Goal: Task Accomplishment & Management: Complete application form

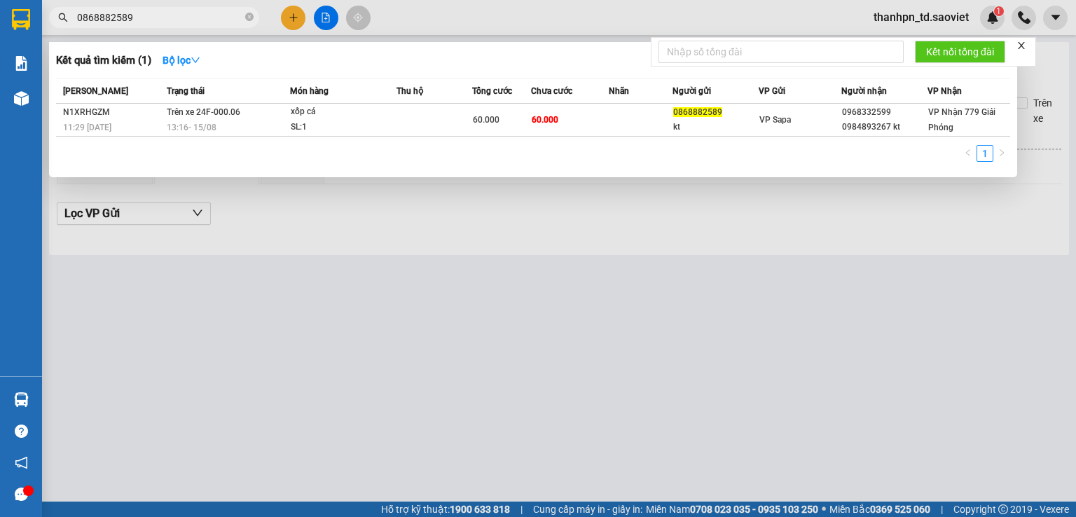
click at [247, 18] on icon "close-circle" at bounding box center [249, 17] width 8 height 8
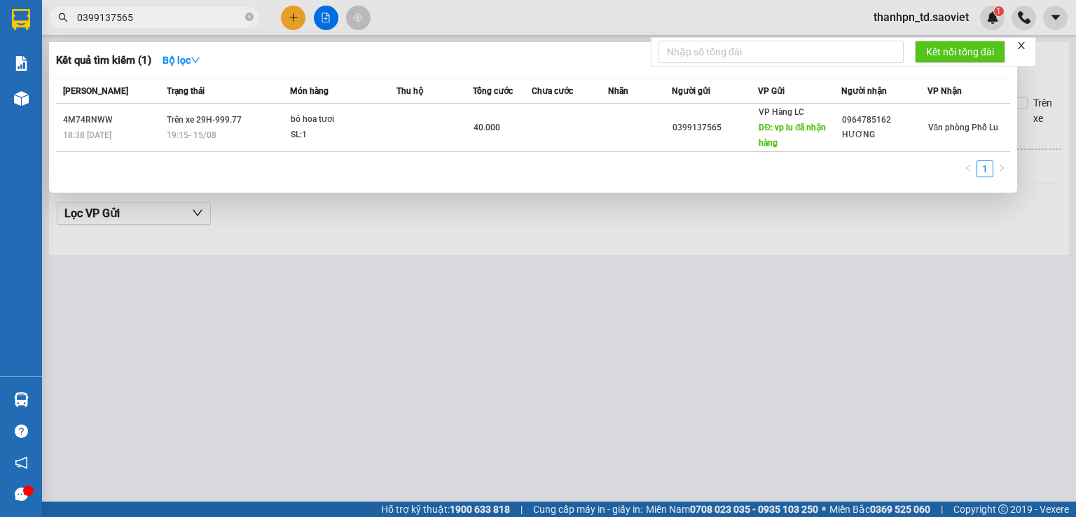
type input "0399137565"
click at [249, 15] on icon "close-circle" at bounding box center [249, 17] width 8 height 8
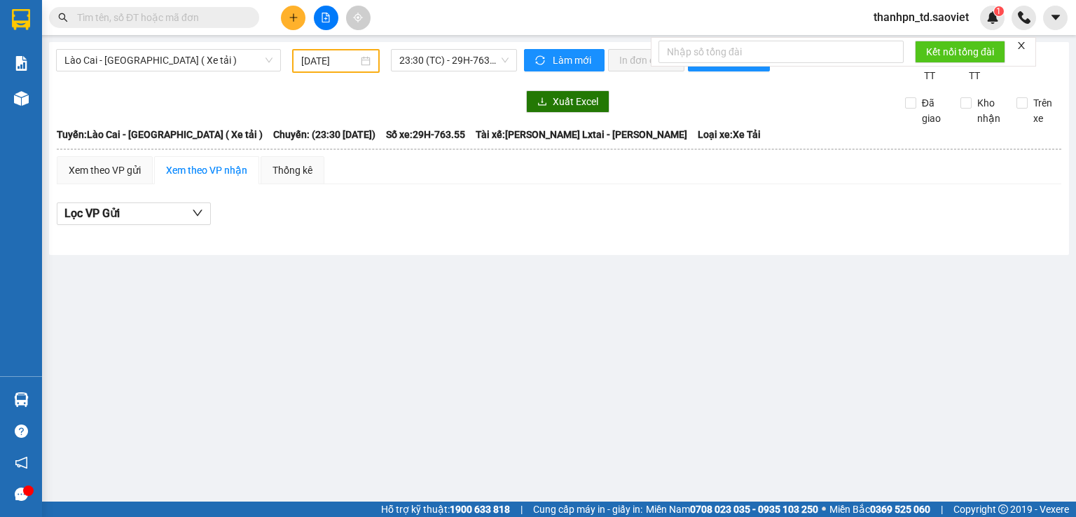
click at [108, 17] on input "text" at bounding box center [159, 17] width 165 height 15
paste input "0343217531"
type input "0343217531"
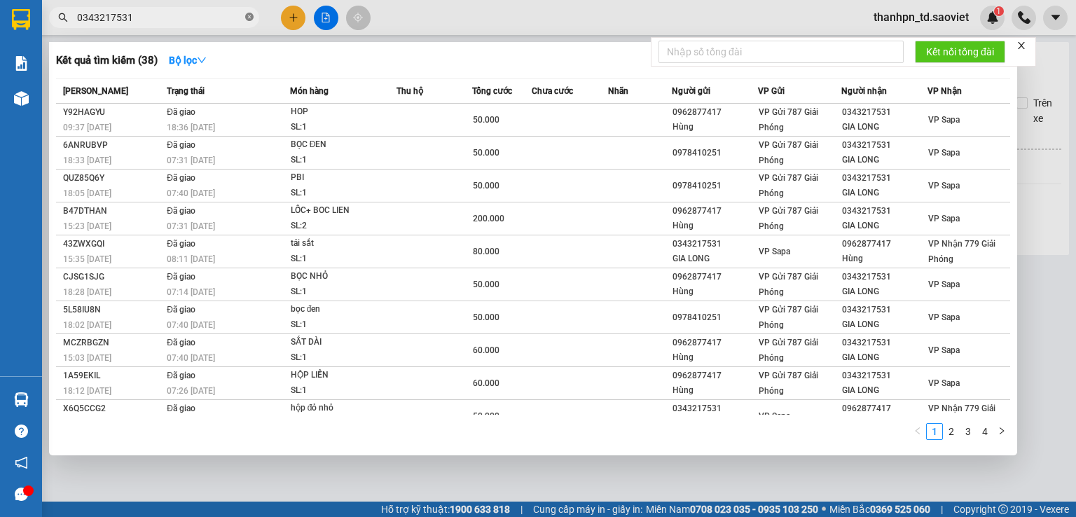
click at [250, 14] on icon "close-circle" at bounding box center [249, 17] width 8 height 8
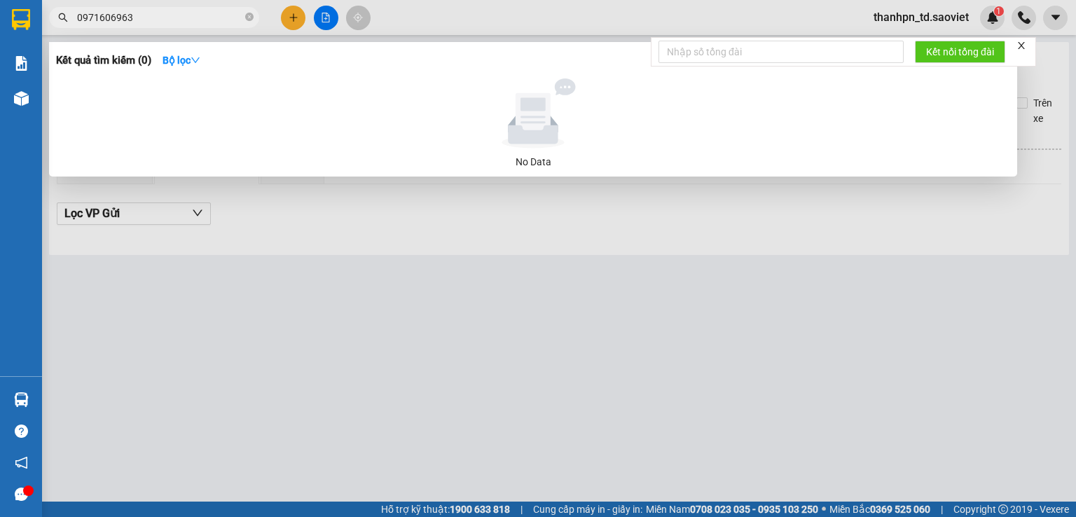
click at [118, 18] on input "0971606963" at bounding box center [159, 17] width 165 height 15
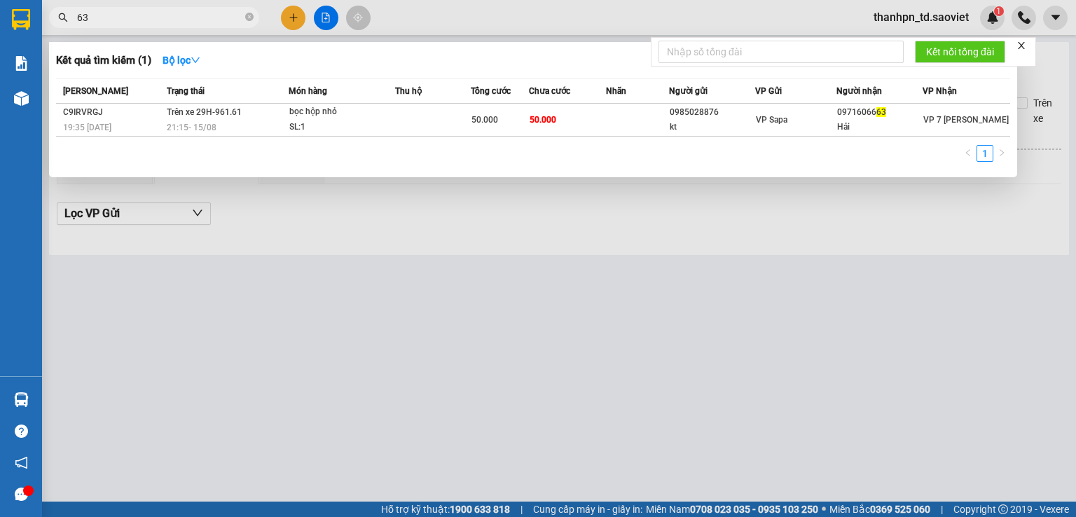
type input "63"
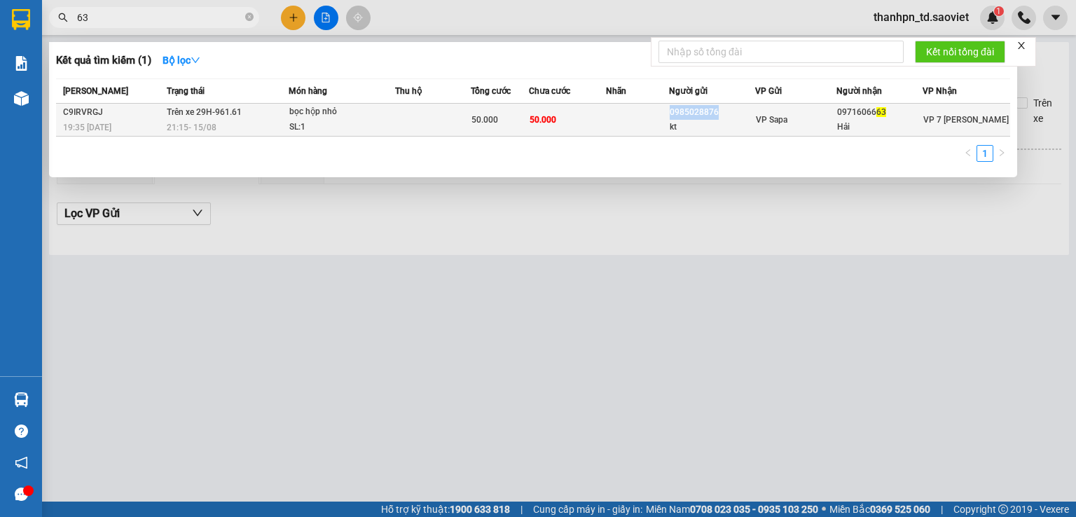
drag, startPoint x: 728, startPoint y: 106, endPoint x: 672, endPoint y: 108, distance: 56.0
click at [672, 108] on div "0985028876" at bounding box center [711, 112] width 84 height 15
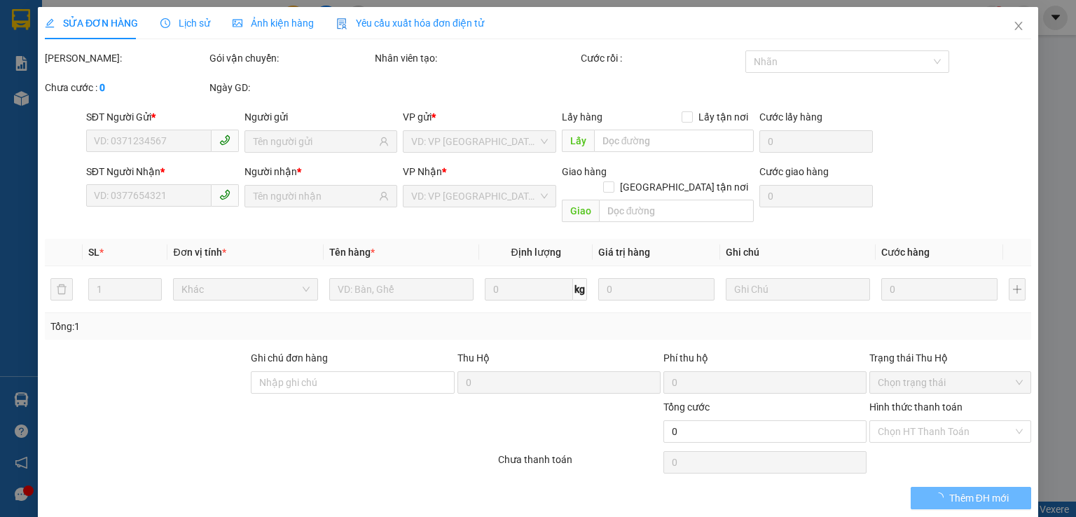
type input "0985028876"
type input "kt"
type input "0971606663"
type input "Hải"
type input "50.000"
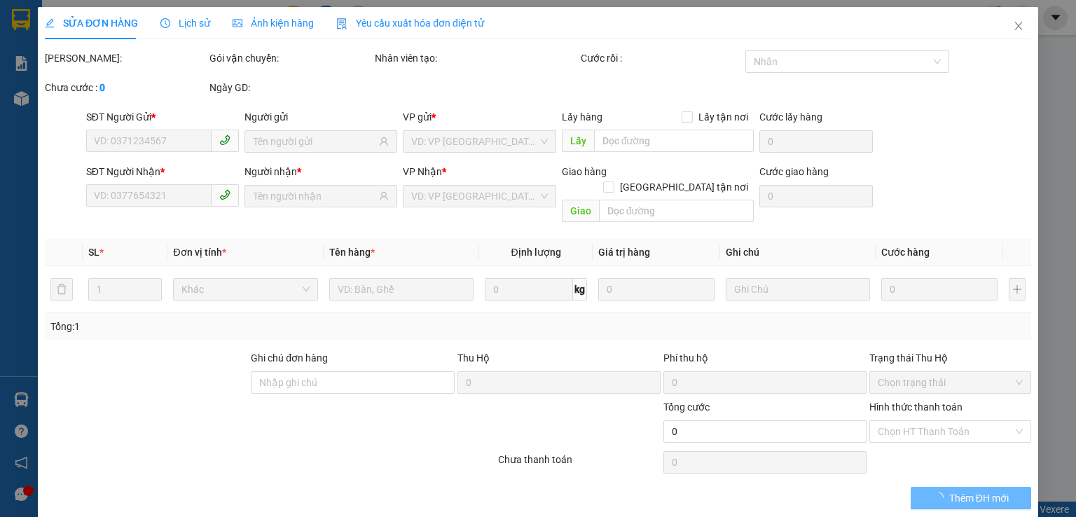
type input "50.000"
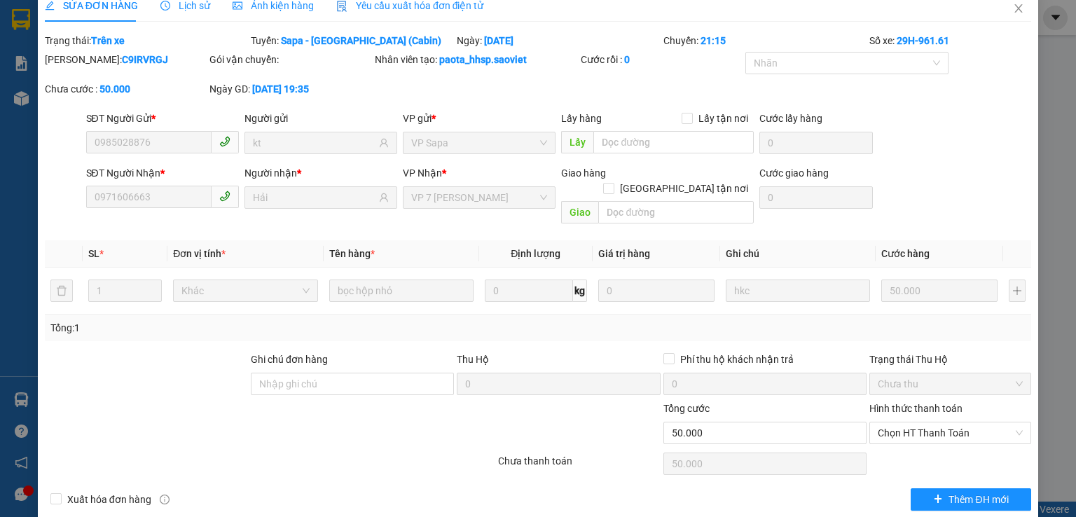
scroll to position [22, 0]
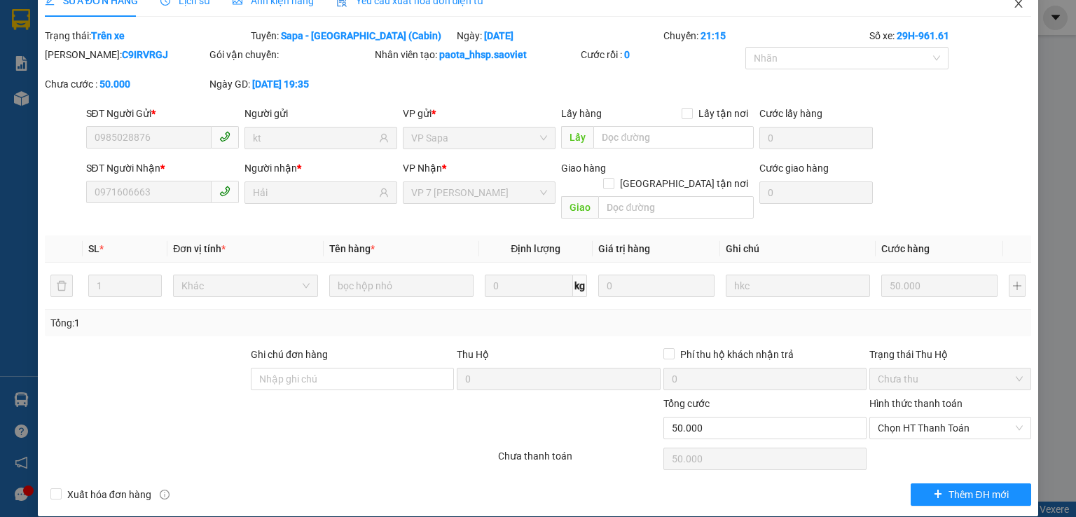
click at [1015, 4] on icon "close" at bounding box center [1019, 3] width 8 height 8
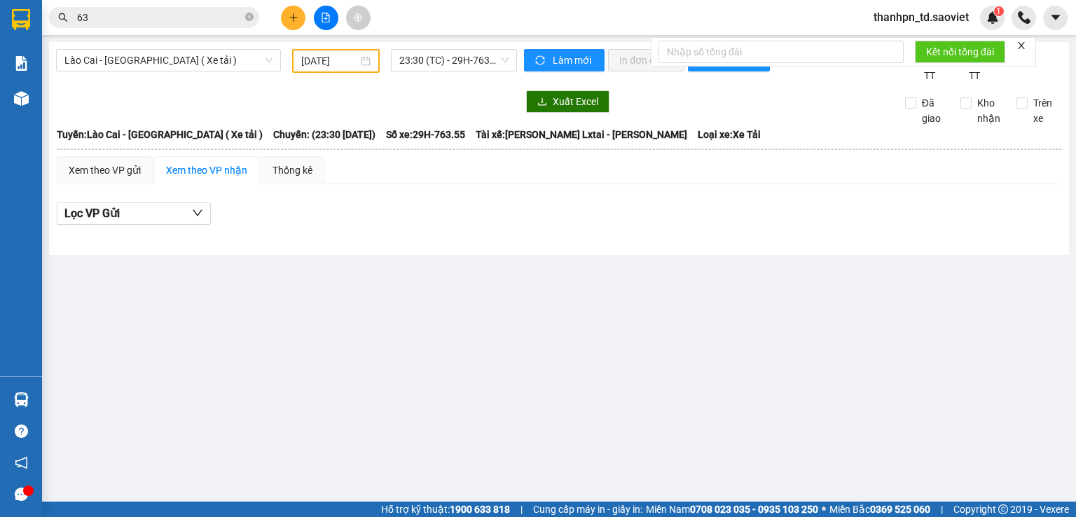
click at [134, 18] on input "63" at bounding box center [159, 17] width 165 height 15
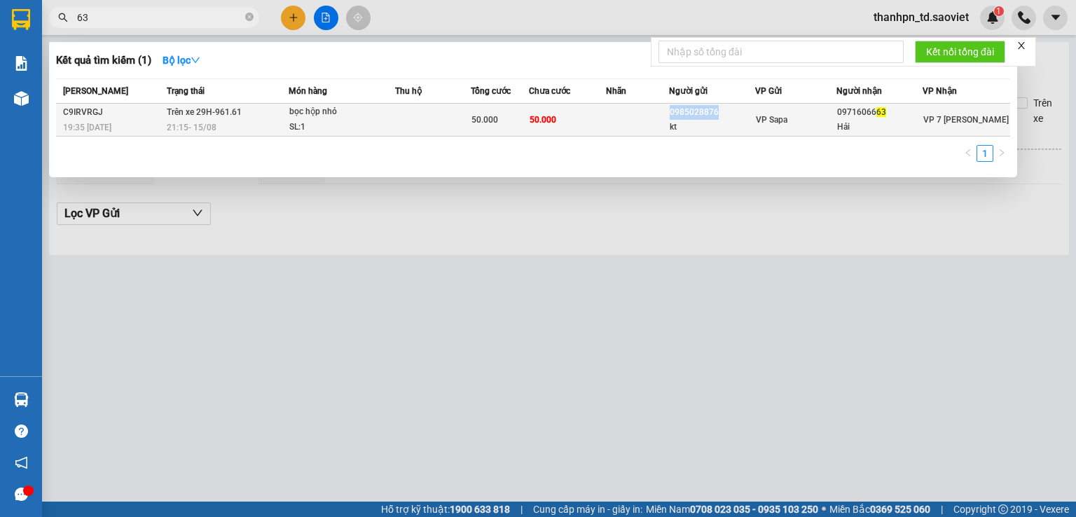
drag, startPoint x: 718, startPoint y: 115, endPoint x: 672, endPoint y: 110, distance: 46.5
click at [672, 110] on div "0985028876" at bounding box center [711, 112] width 84 height 15
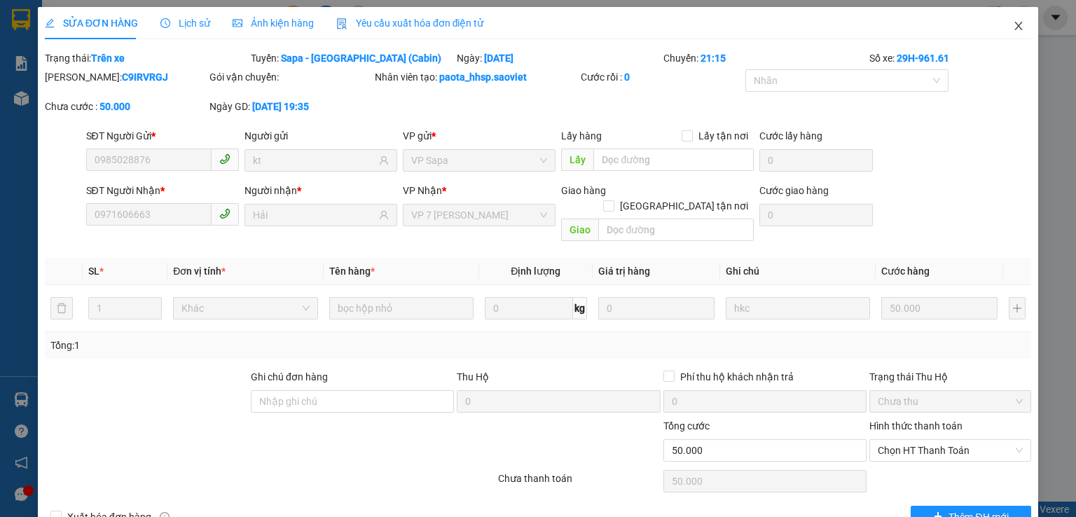
click at [1013, 31] on icon "close" at bounding box center [1018, 25] width 11 height 11
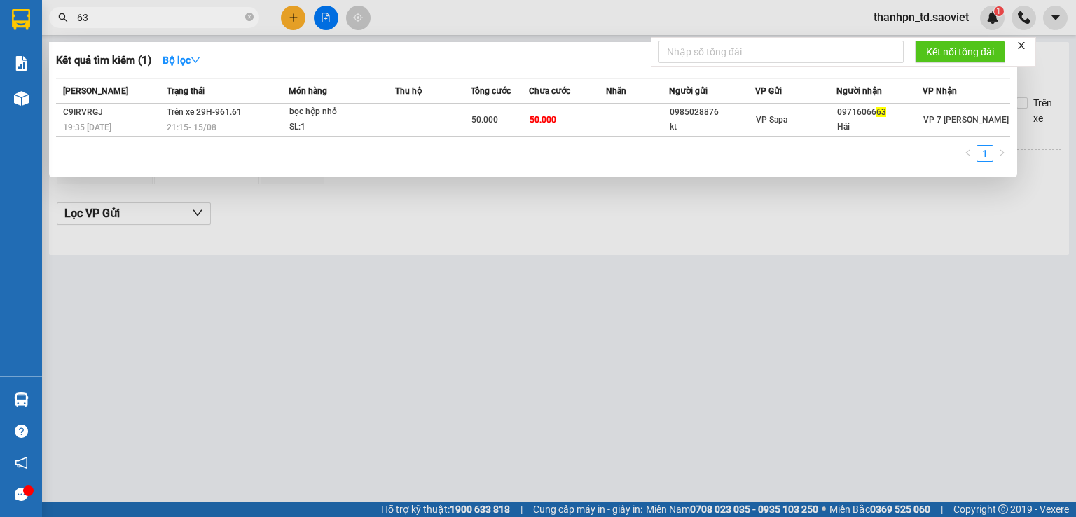
click at [175, 23] on input "63" at bounding box center [159, 17] width 165 height 15
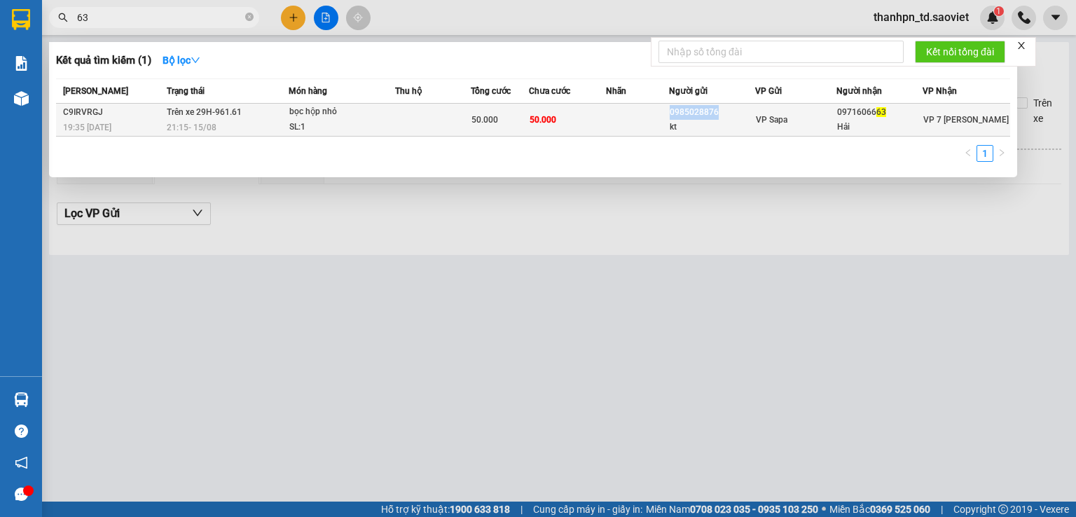
drag, startPoint x: 662, startPoint y: 113, endPoint x: 720, endPoint y: 118, distance: 57.6
click at [720, 118] on tr "C9IRVRGJ 19:35 [DATE] Trên xe 29H-961.61 21:15 [DATE] bọc hộp nhỏ SL: 1 50.000 …" at bounding box center [533, 120] width 954 height 33
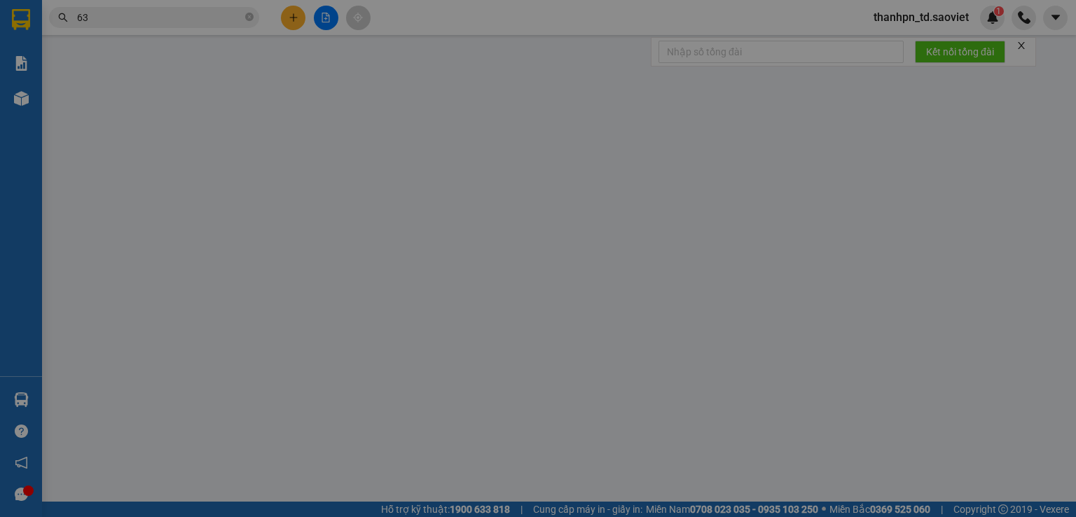
type input "0985028876"
type input "kt"
type input "0971606663"
type input "Hải"
type input "50.000"
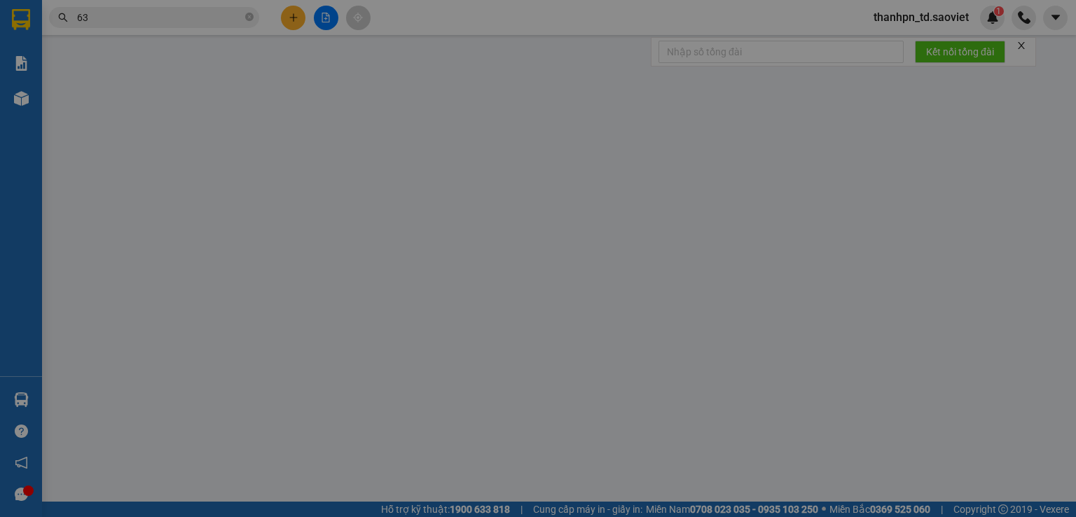
type input "50.000"
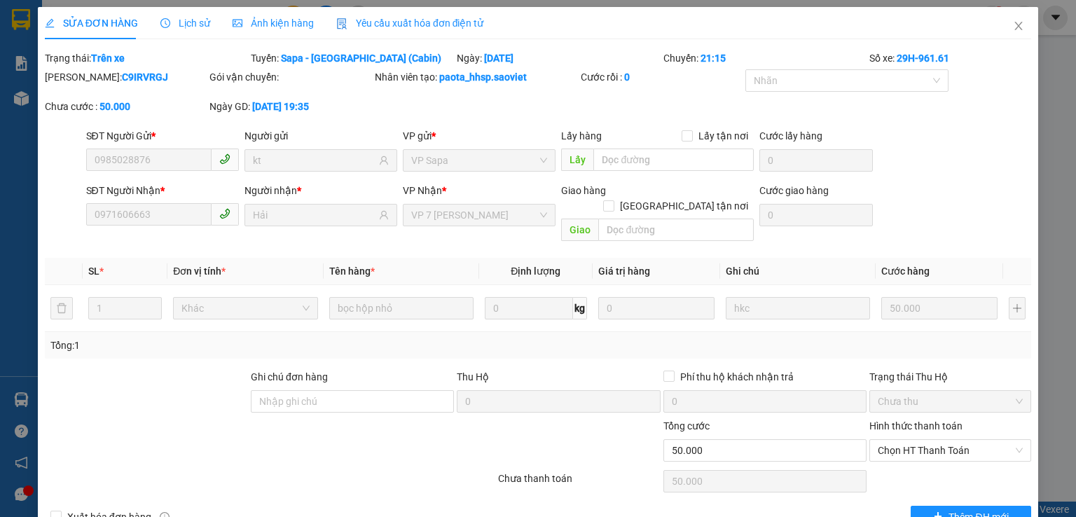
click at [172, 20] on span "Lịch sử" at bounding box center [185, 23] width 50 height 11
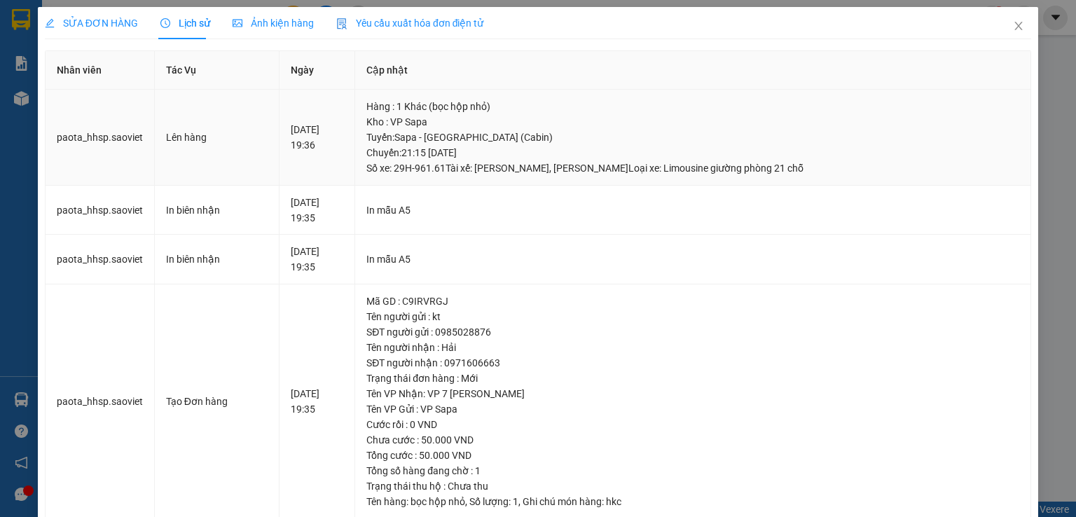
scroll to position [28, 0]
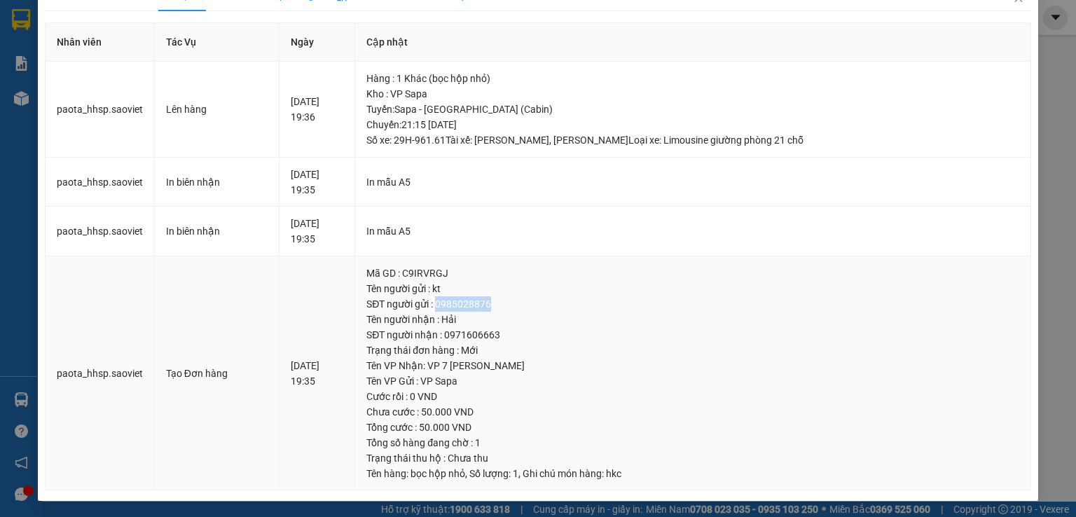
drag, startPoint x: 507, startPoint y: 300, endPoint x: 453, endPoint y: 299, distance: 53.9
click at [453, 299] on div "SĐT người gửi : 0985028876" at bounding box center [692, 303] width 653 height 15
copy div "0985028876"
